Goal: Information Seeking & Learning: Learn about a topic

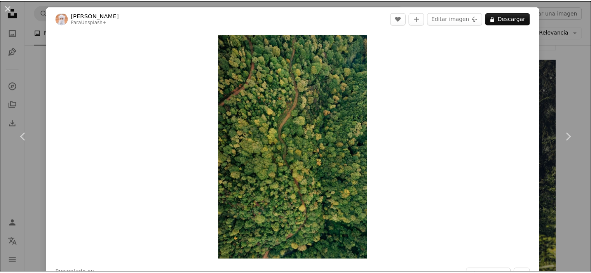
scroll to position [544, 0]
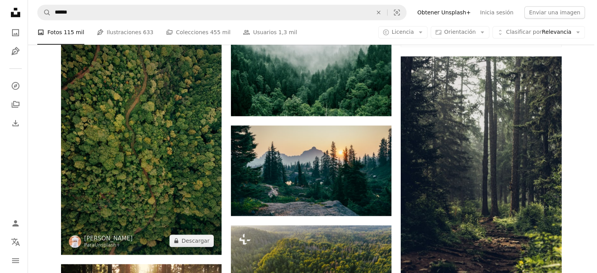
scroll to position [544, 0]
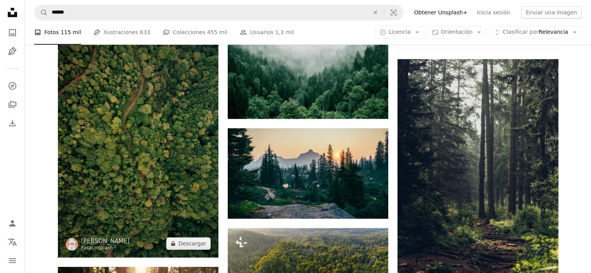
click at [176, 138] on img at bounding box center [138, 137] width 161 height 241
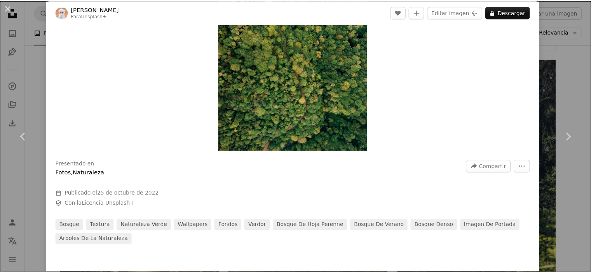
scroll to position [117, 0]
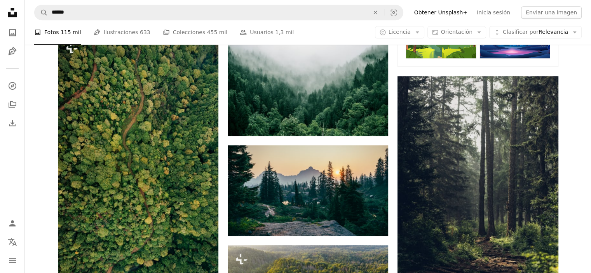
scroll to position [524, 0]
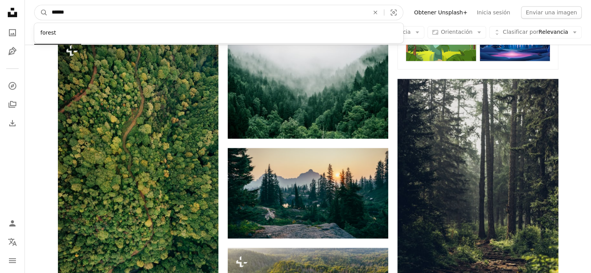
drag, startPoint x: 109, startPoint y: 11, endPoint x: 0, endPoint y: 13, distance: 109.2
type input "**********"
click at [35, 5] on button "A magnifying glass" at bounding box center [41, 12] width 13 height 15
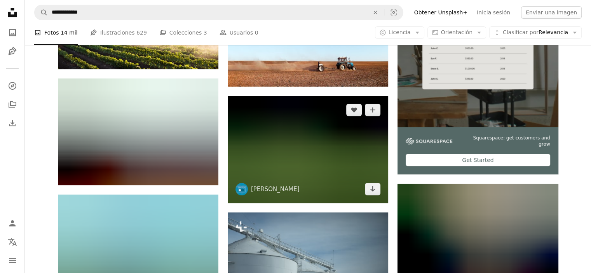
scroll to position [155, 0]
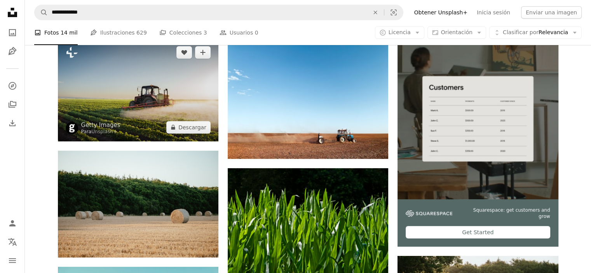
click at [167, 95] on img at bounding box center [138, 89] width 161 height 103
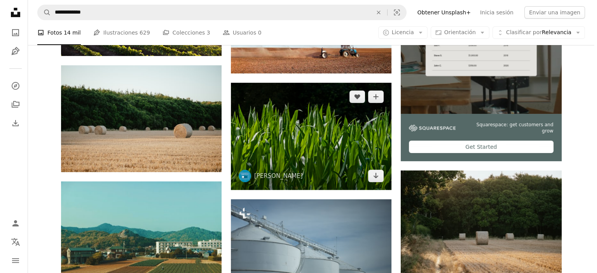
scroll to position [233, 0]
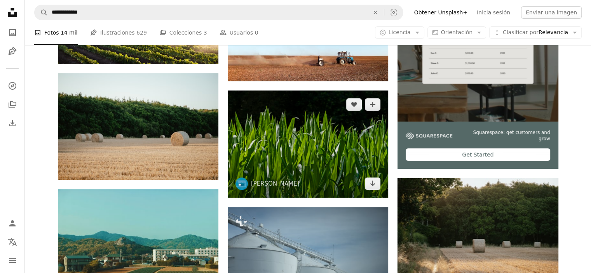
click at [335, 150] on img at bounding box center [308, 144] width 161 height 107
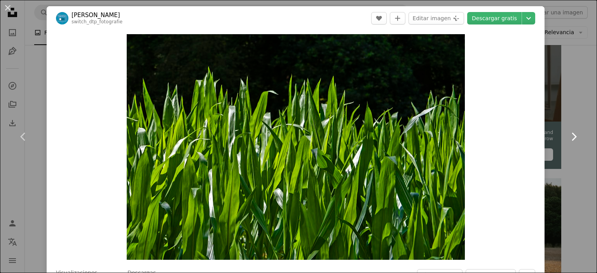
click at [568, 100] on link "Chevron right" at bounding box center [573, 137] width 47 height 75
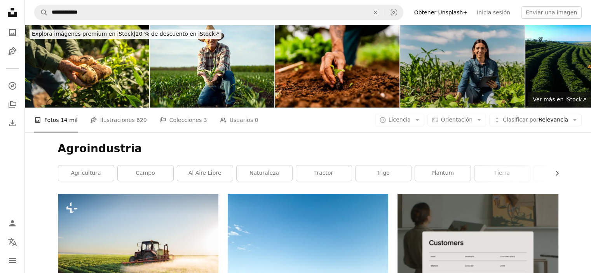
click at [429, 76] on img at bounding box center [462, 66] width 124 height 83
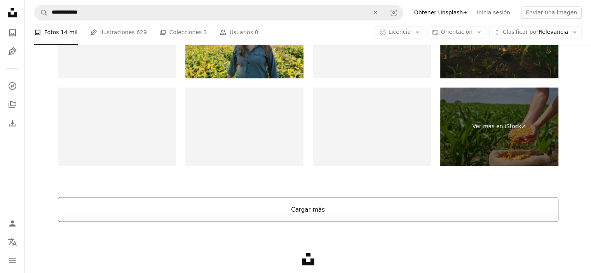
scroll to position [1288, 0]
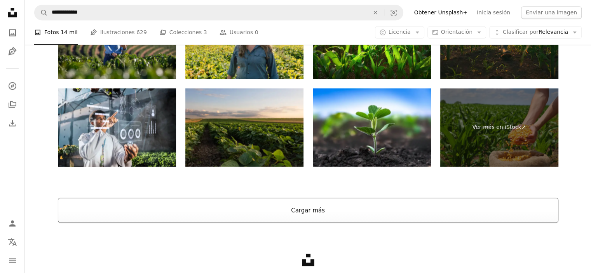
click at [310, 206] on button "Cargar más" at bounding box center [308, 210] width 501 height 25
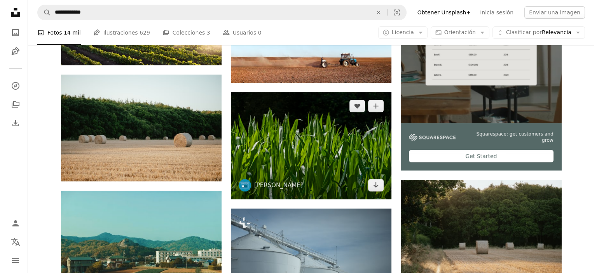
scroll to position [233, 0]
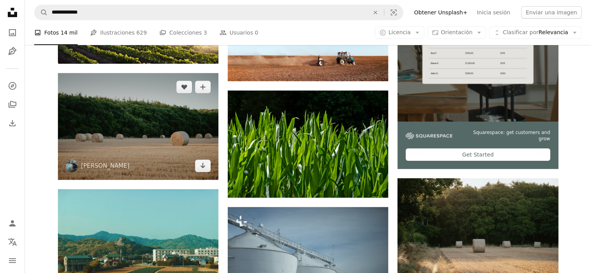
click at [131, 140] on img at bounding box center [138, 126] width 161 height 107
